Goal: Find contact information: Find contact information

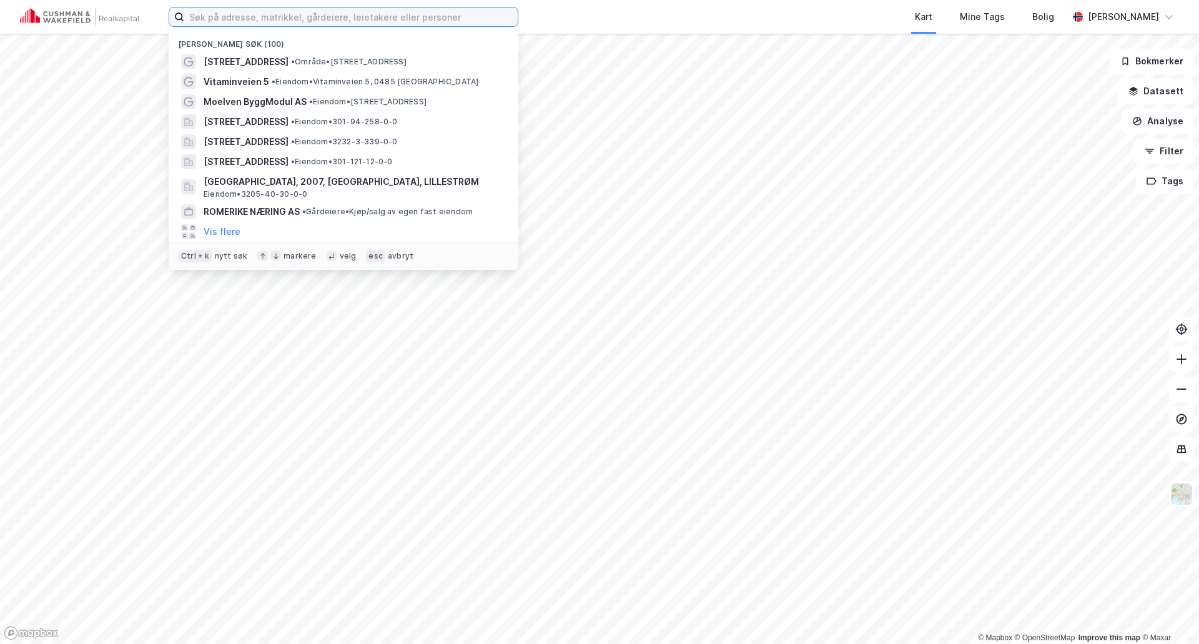
click at [235, 23] on input at bounding box center [350, 16] width 333 height 19
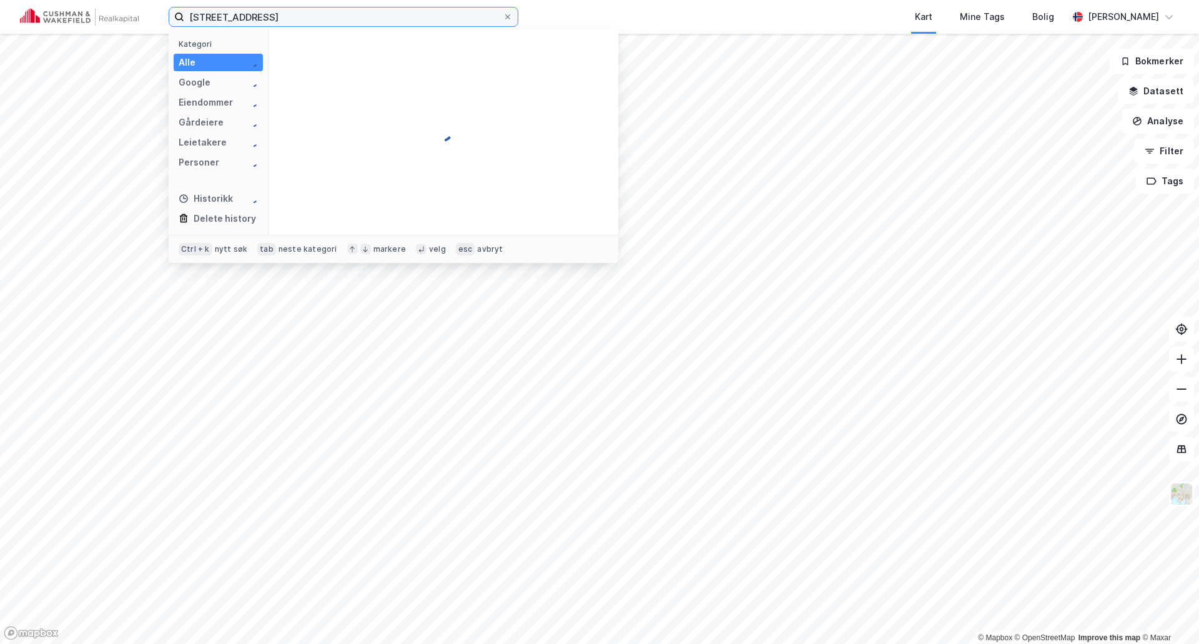
type input "[STREET_ADDRESS]"
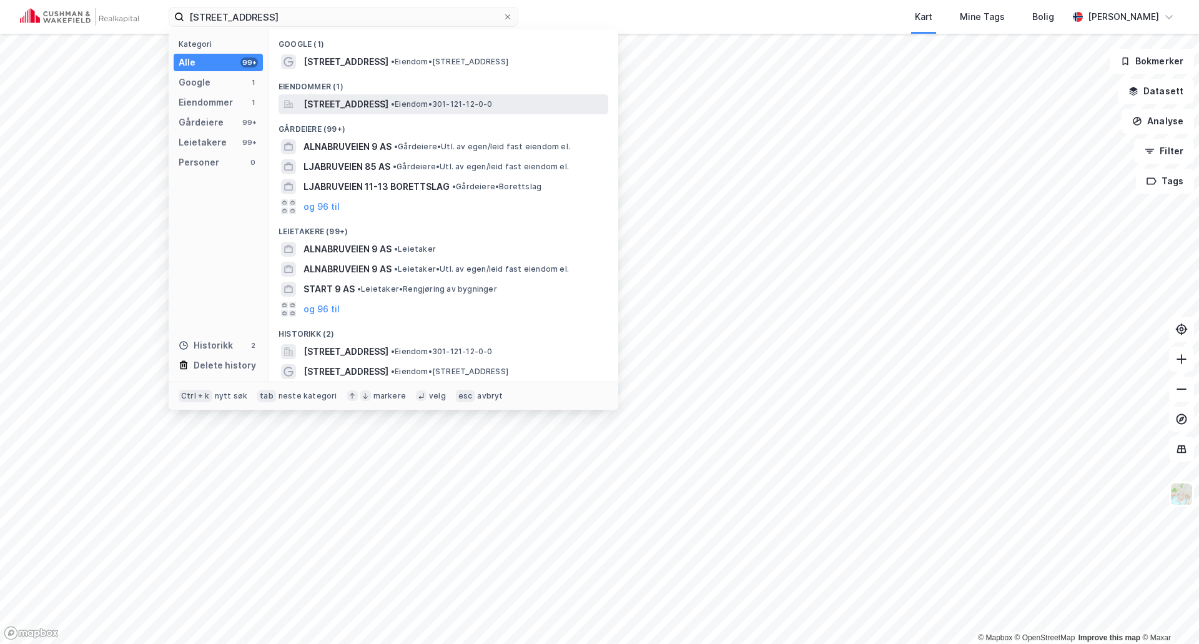
click at [338, 103] on span "[STREET_ADDRESS]" at bounding box center [345, 104] width 85 height 15
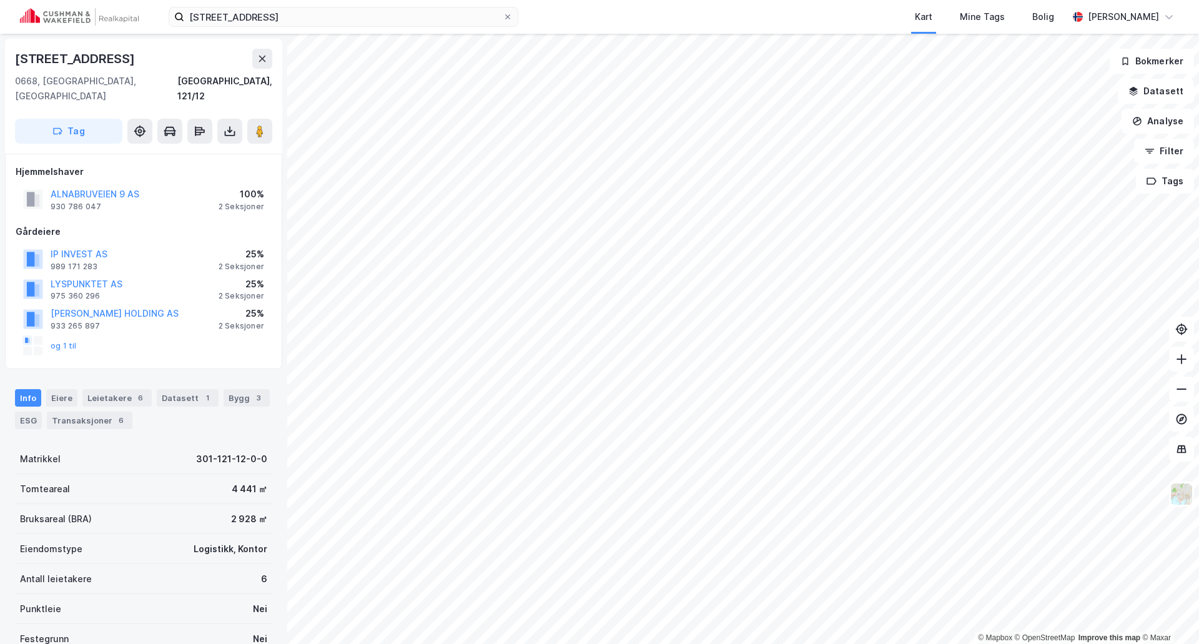
click at [91, 187] on div "ALNABRUVEIEN 9 AS" at bounding box center [95, 194] width 89 height 15
drag, startPoint x: 123, startPoint y: 191, endPoint x: 50, endPoint y: 192, distance: 73.0
click at [50, 192] on div "ALNABRUVEIEN 9 AS 930 786 047" at bounding box center [81, 199] width 116 height 25
copy div "930 786 047"
click at [0, 0] on button "og 1 til" at bounding box center [0, 0] width 0 height 0
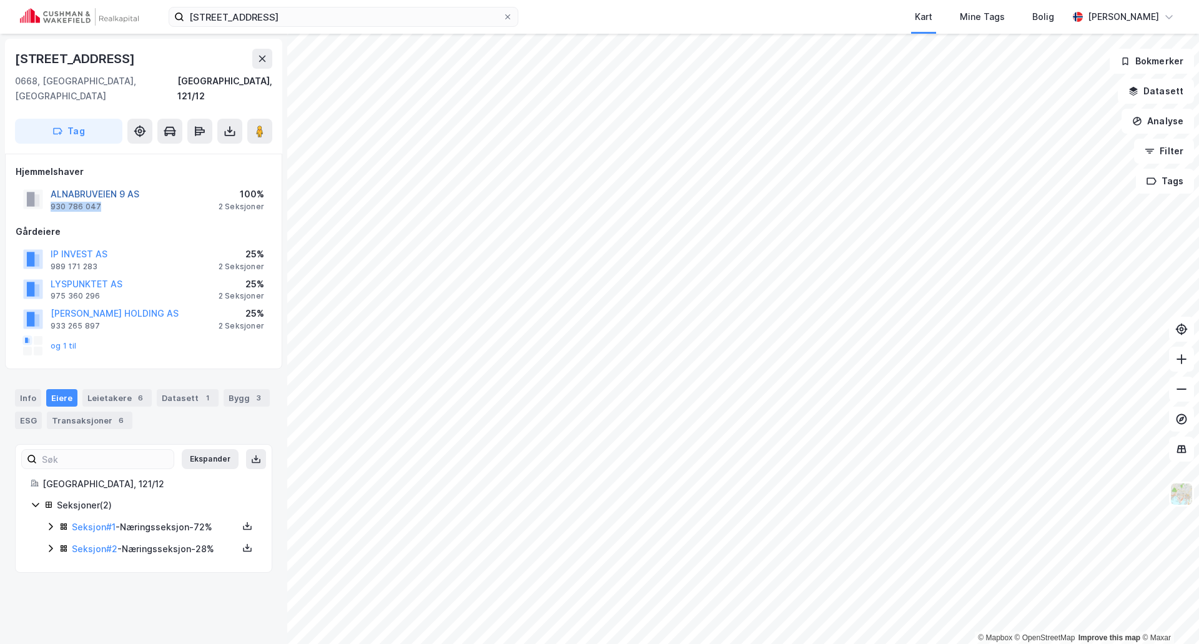
click at [0, 0] on button "ALNABRUVEIEN 9 AS" at bounding box center [0, 0] width 0 height 0
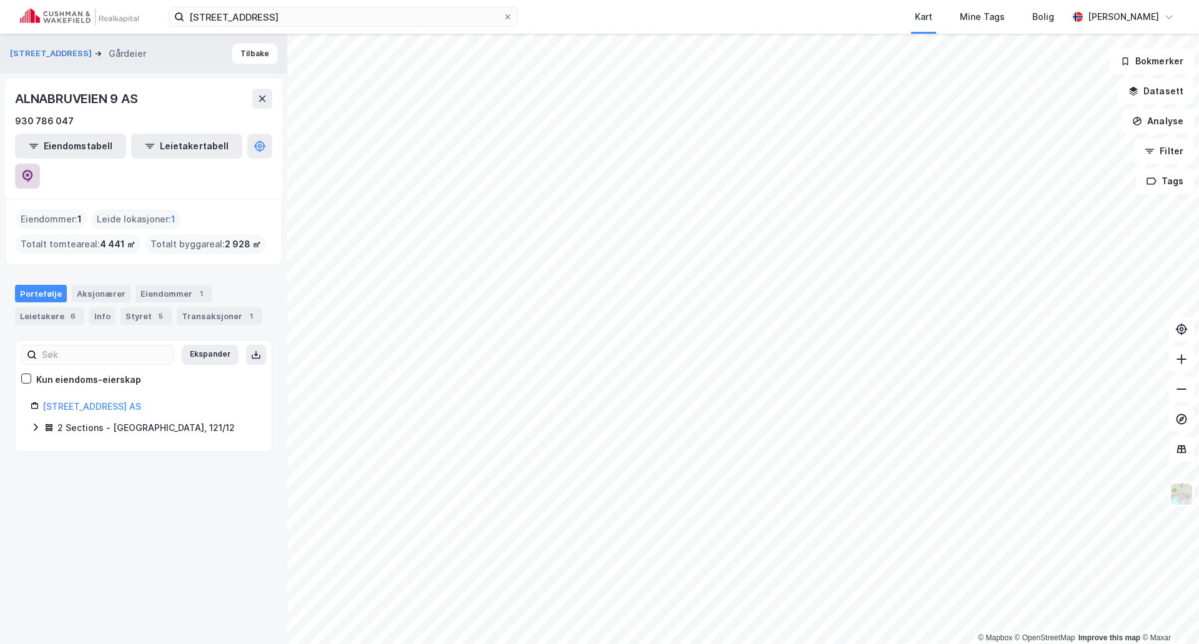
click at [33, 170] on icon at bounding box center [27, 176] width 11 height 12
